Goal: Navigation & Orientation: Find specific page/section

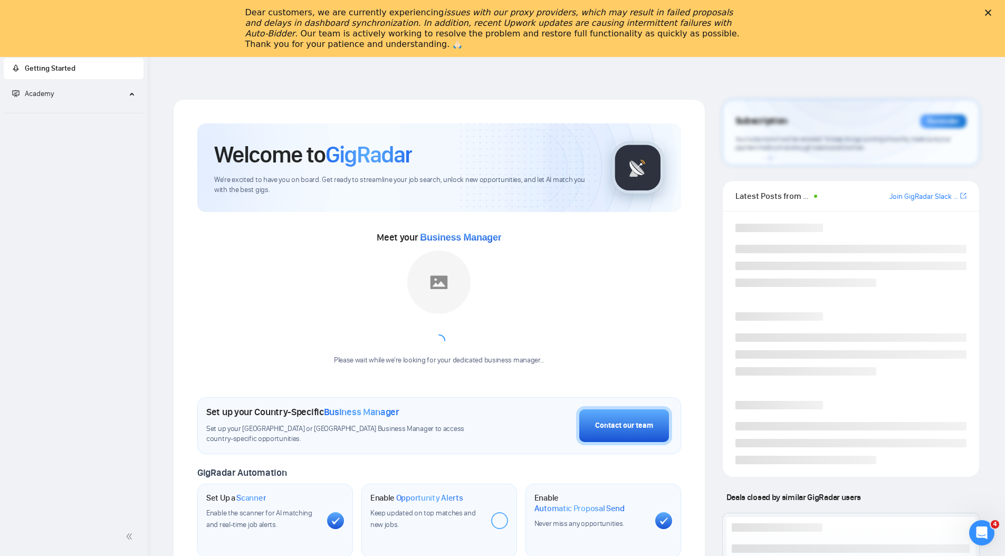
click at [224, 7] on div "Dear customers, we are currently experiencing issues with our proxy providers, …" at bounding box center [502, 28] width 1005 height 49
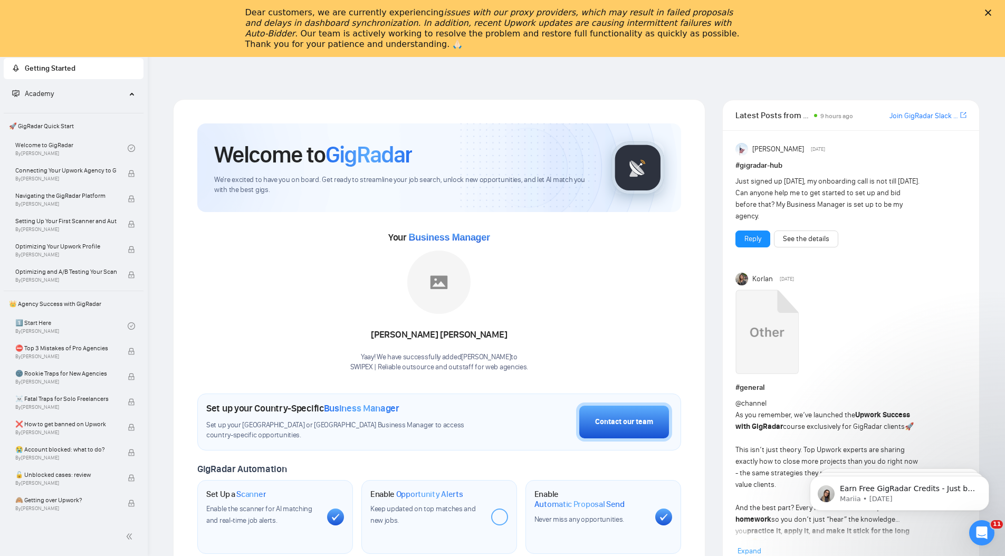
click at [991, 12] on polygon "Close" at bounding box center [988, 12] width 6 height 6
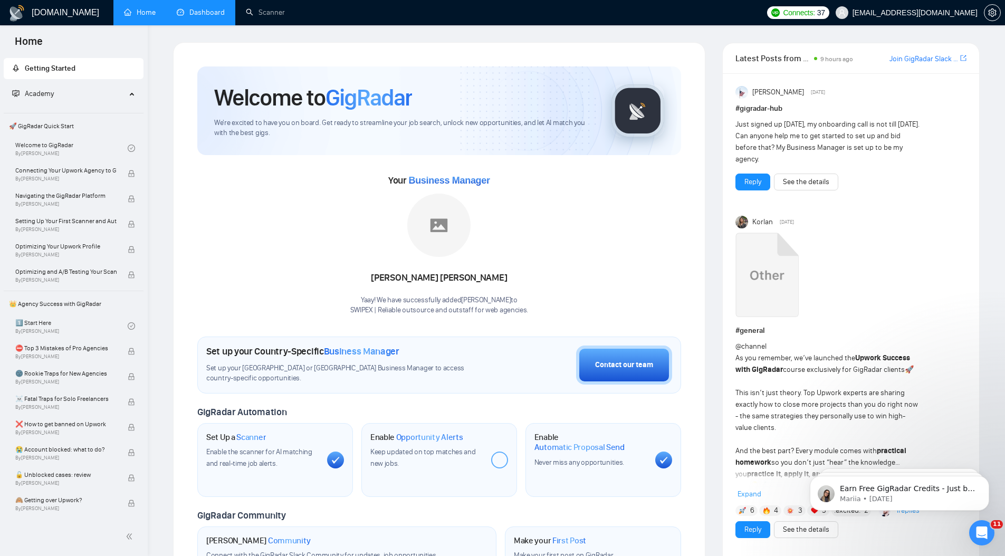
click at [191, 8] on link "Dashboard" at bounding box center [201, 12] width 48 height 9
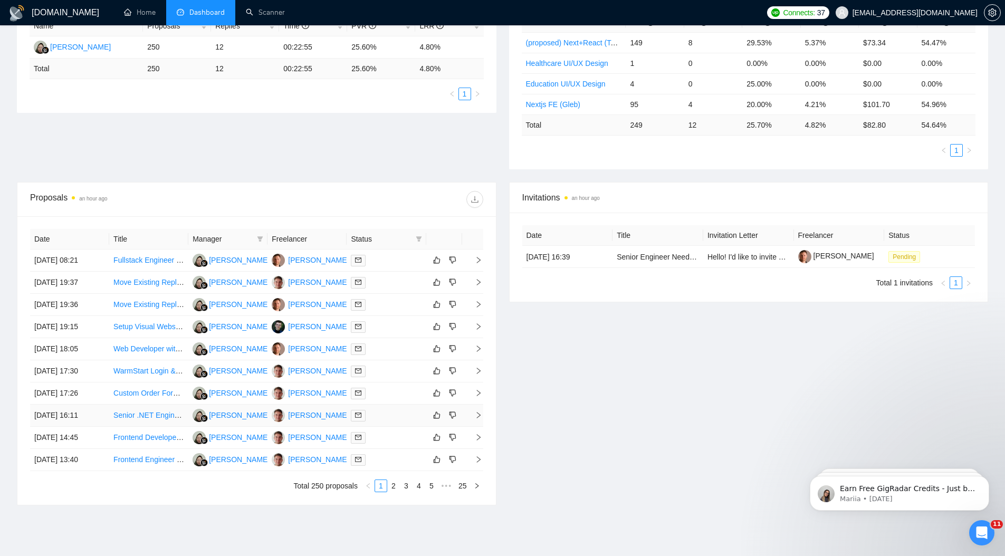
scroll to position [259, 0]
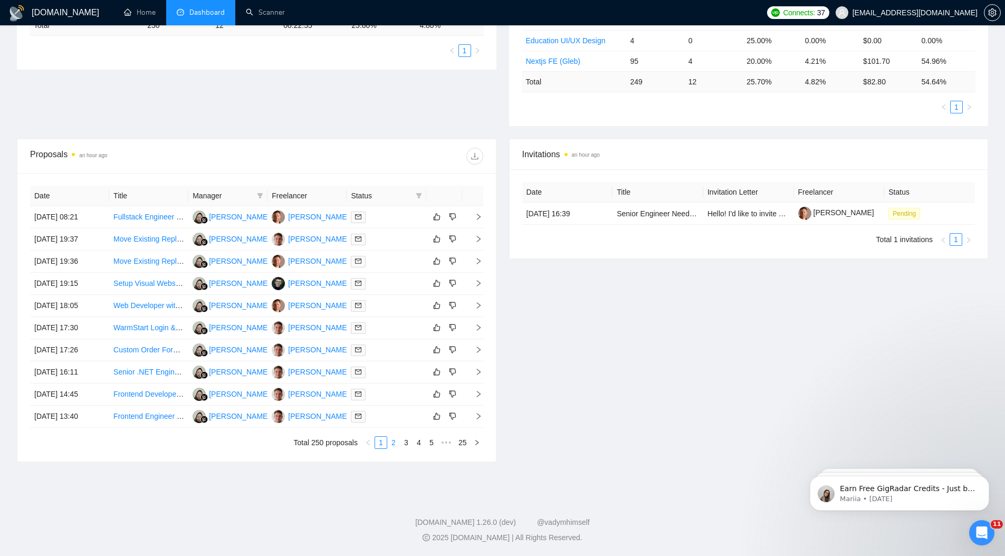
click at [397, 439] on link "2" at bounding box center [394, 443] width 12 height 12
click at [408, 445] on link "3" at bounding box center [406, 443] width 12 height 12
click at [381, 440] on link "1" at bounding box center [381, 443] width 12 height 12
